Goal: Task Accomplishment & Management: Complete application form

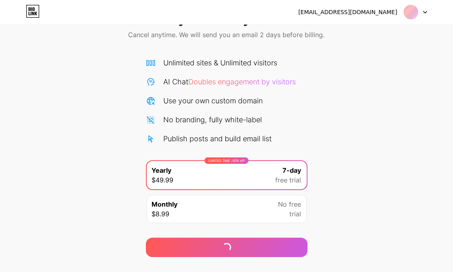
scroll to position [6, 0]
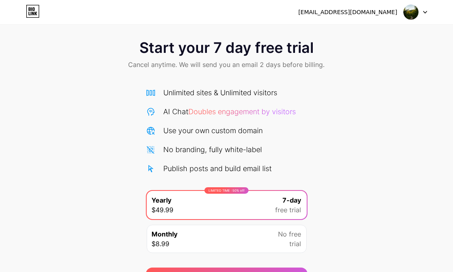
click at [409, 15] on img at bounding box center [410, 11] width 15 height 15
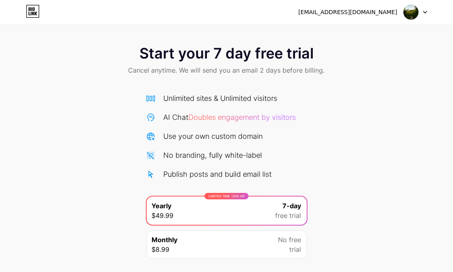
click at [404, 15] on img at bounding box center [410, 11] width 15 height 15
drag, startPoint x: 360, startPoint y: 32, endPoint x: 204, endPoint y: 1, distance: 159.0
click at [357, 32] on li "Logout" at bounding box center [376, 33] width 100 height 22
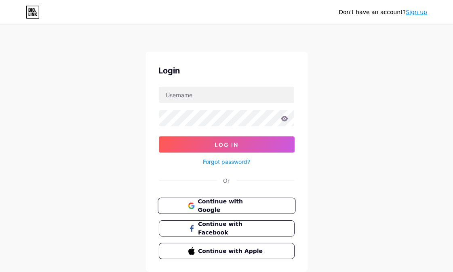
click at [204, 208] on span "Continue with Google" at bounding box center [231, 206] width 67 height 17
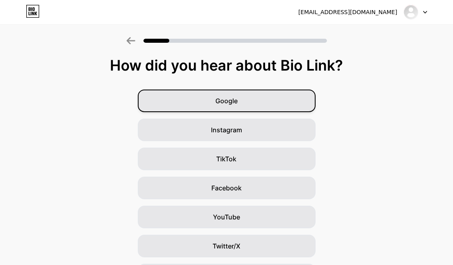
click at [251, 111] on div "Google" at bounding box center [227, 101] width 178 height 23
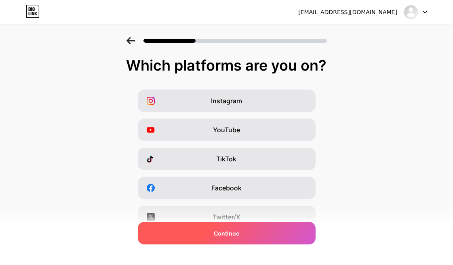
click at [247, 229] on div "Continue" at bounding box center [227, 233] width 178 height 23
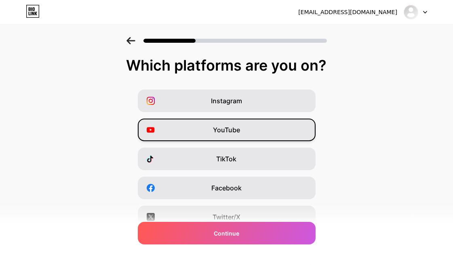
click at [248, 133] on div "YouTube" at bounding box center [227, 130] width 178 height 23
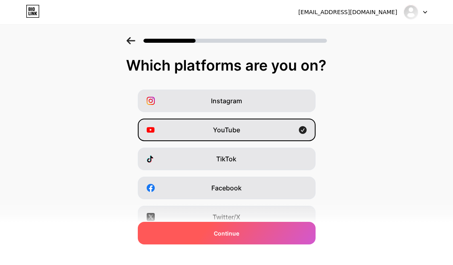
click at [231, 230] on span "Continue" at bounding box center [226, 233] width 25 height 8
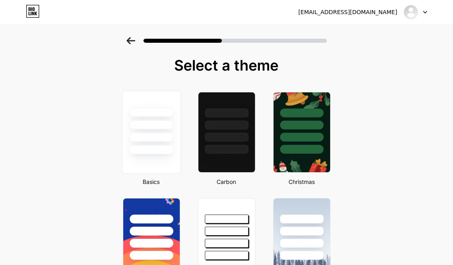
click at [174, 138] on div at bounding box center [151, 137] width 45 height 9
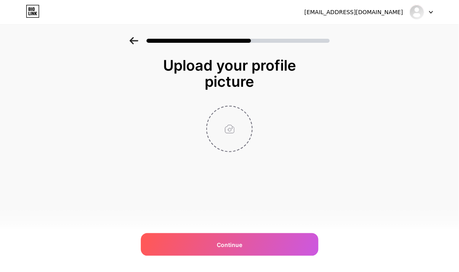
click at [233, 128] on input "file" at bounding box center [229, 129] width 45 height 45
type input "C:\fakepath\[PERSON_NAME]-1aCxlDogCCM-unsplash.jpg"
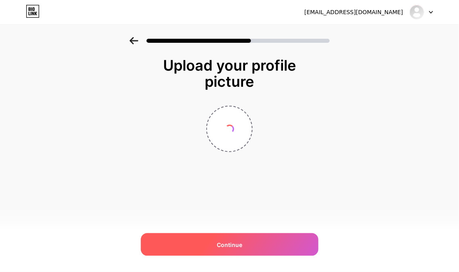
click at [214, 245] on div "Continue" at bounding box center [230, 245] width 178 height 23
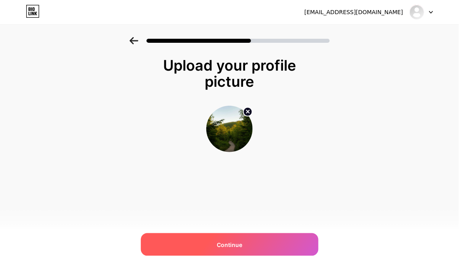
click at [252, 238] on div "Continue" at bounding box center [230, 245] width 178 height 23
click at [252, 240] on div at bounding box center [230, 245] width 178 height 23
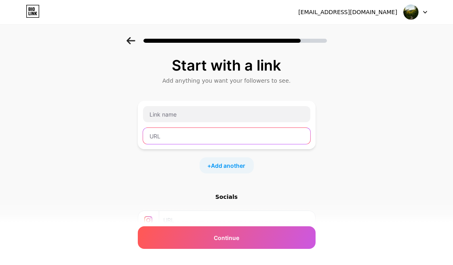
click at [187, 139] on input "text" at bounding box center [226, 136] width 167 height 16
paste input "[URL]"
type input "https://equityintel.ai/"
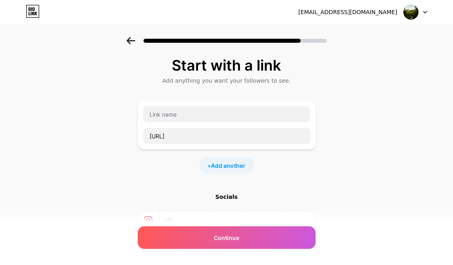
click at [198, 126] on div "https://equityintel.ai/" at bounding box center [227, 125] width 168 height 39
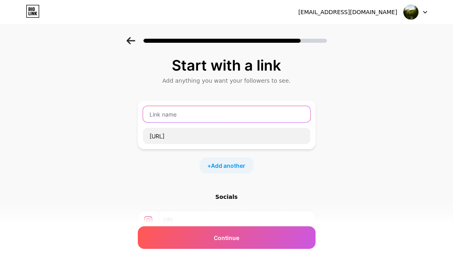
click at [198, 118] on input "text" at bounding box center [226, 114] width 167 height 16
paste input "Equity Intel"
type input "Equity Intel"
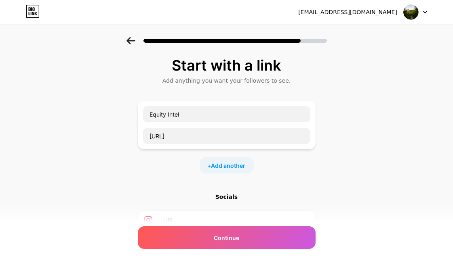
click at [101, 199] on div "Start with a link Add anything you want your followers to see. Equity Intel htt…" at bounding box center [226, 179] width 453 height 284
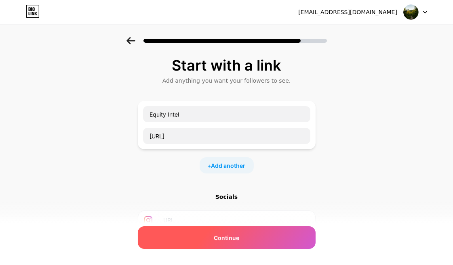
click at [215, 246] on div "Continue" at bounding box center [227, 238] width 178 height 23
click at [215, 245] on div "Continue" at bounding box center [227, 238] width 178 height 23
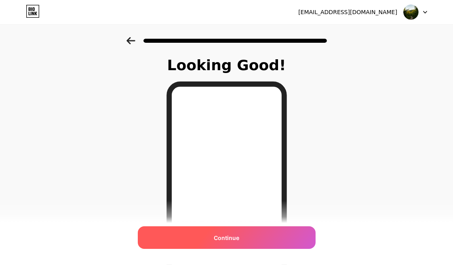
click at [244, 237] on div "Continue" at bounding box center [227, 238] width 178 height 23
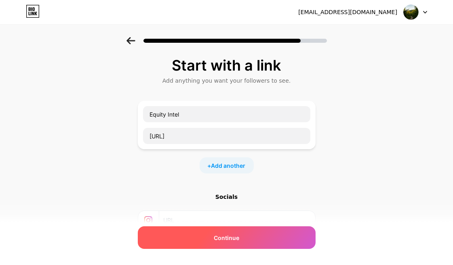
click at [226, 237] on span "Continue" at bounding box center [226, 238] width 25 height 8
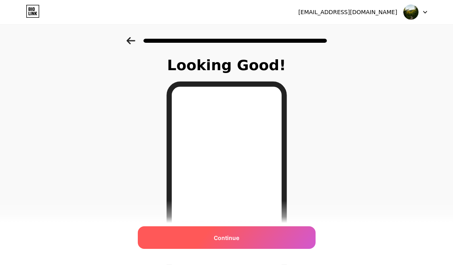
click at [236, 238] on span "Continue" at bounding box center [226, 238] width 25 height 8
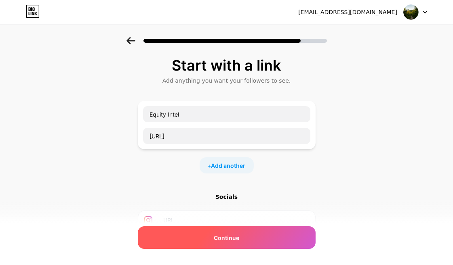
click at [228, 243] on div "Continue" at bounding box center [227, 238] width 178 height 23
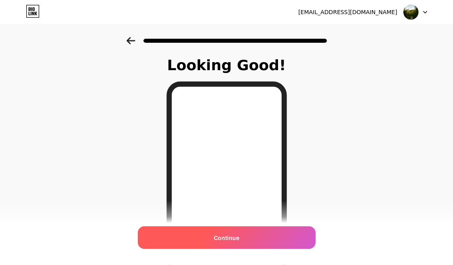
click at [235, 233] on div "Continue" at bounding box center [227, 238] width 178 height 23
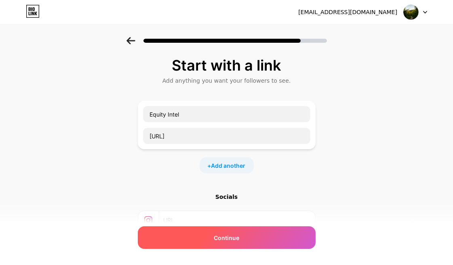
click at [235, 238] on span "Continue" at bounding box center [226, 238] width 25 height 8
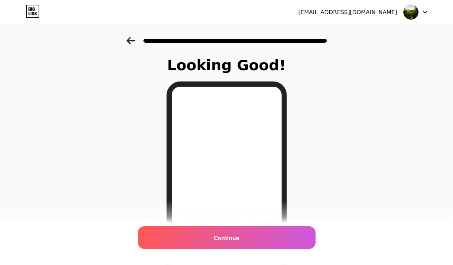
click at [235, 239] on span "Continue" at bounding box center [226, 238] width 25 height 8
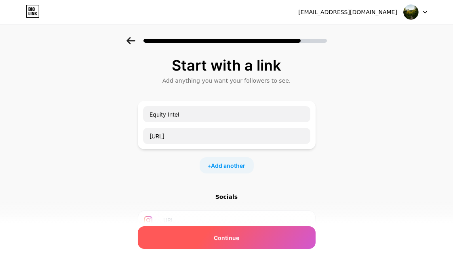
click at [229, 234] on span "Continue" at bounding box center [226, 238] width 25 height 8
click at [251, 236] on div "Continue" at bounding box center [227, 238] width 178 height 23
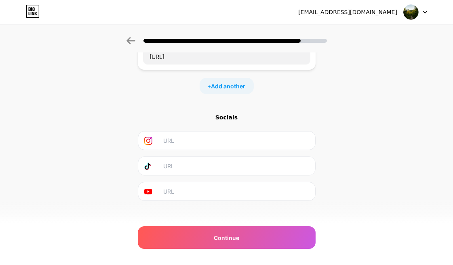
scroll to position [88, 0]
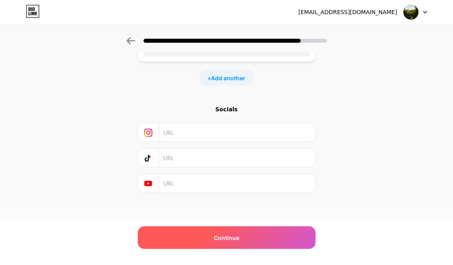
click at [280, 231] on div "Continue" at bounding box center [227, 238] width 178 height 23
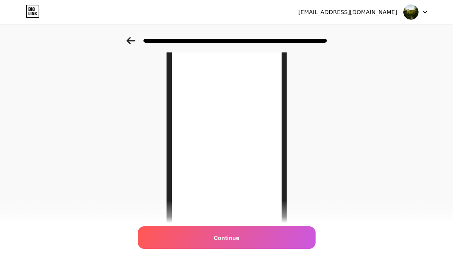
scroll to position [0, 0]
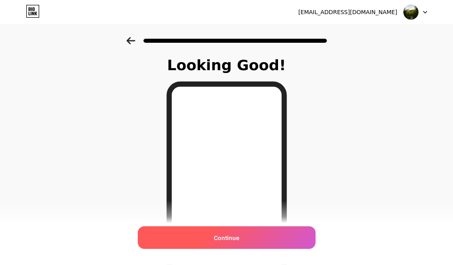
click at [239, 239] on span "Continue" at bounding box center [226, 238] width 25 height 8
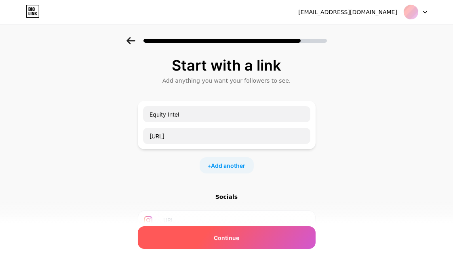
click at [243, 234] on div "Continue" at bounding box center [227, 238] width 178 height 23
